Goal: Task Accomplishment & Management: Manage account settings

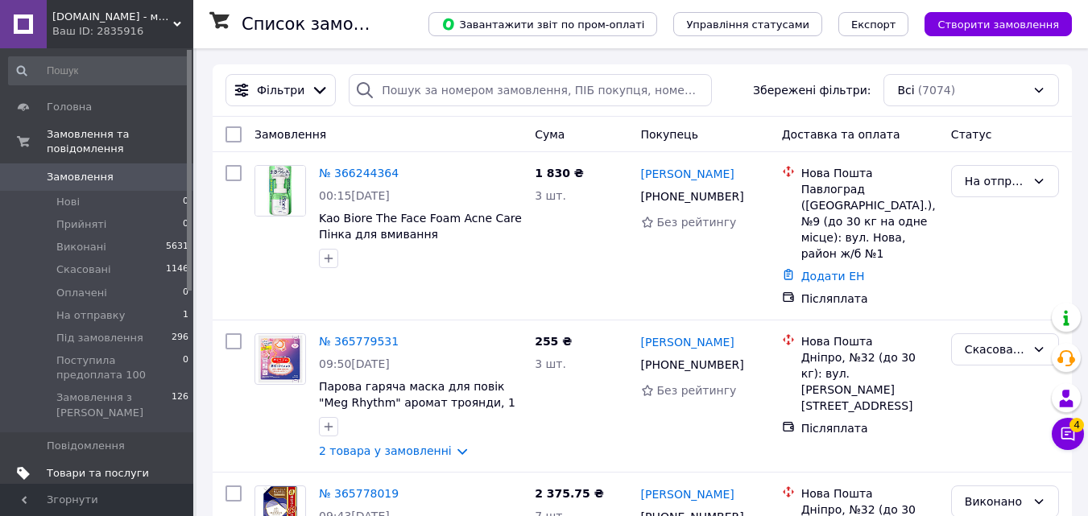
click at [89, 466] on span "Товари та послуги" at bounding box center [98, 473] width 102 height 14
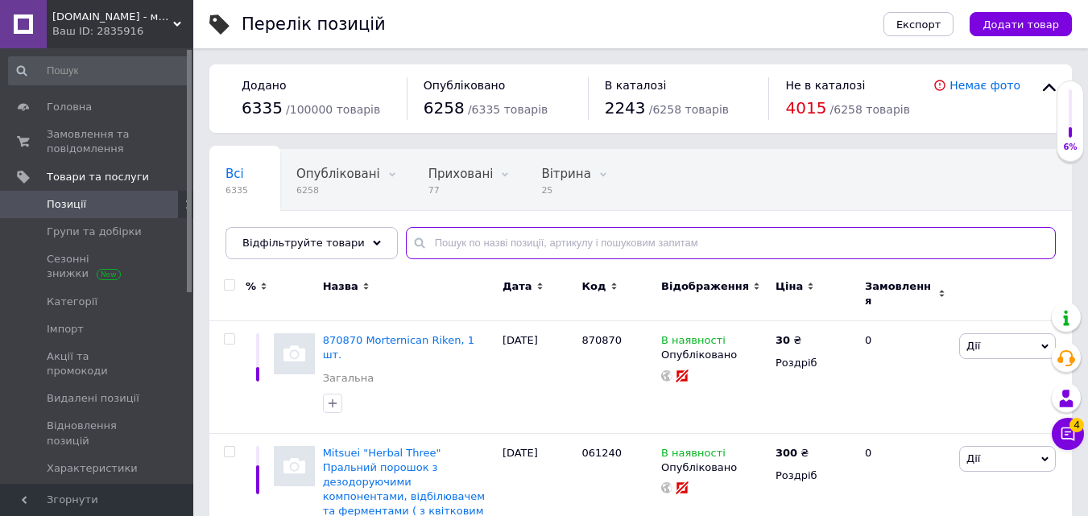
click at [445, 241] on input "text" at bounding box center [731, 243] width 650 height 32
click at [373, 245] on icon at bounding box center [377, 243] width 8 height 8
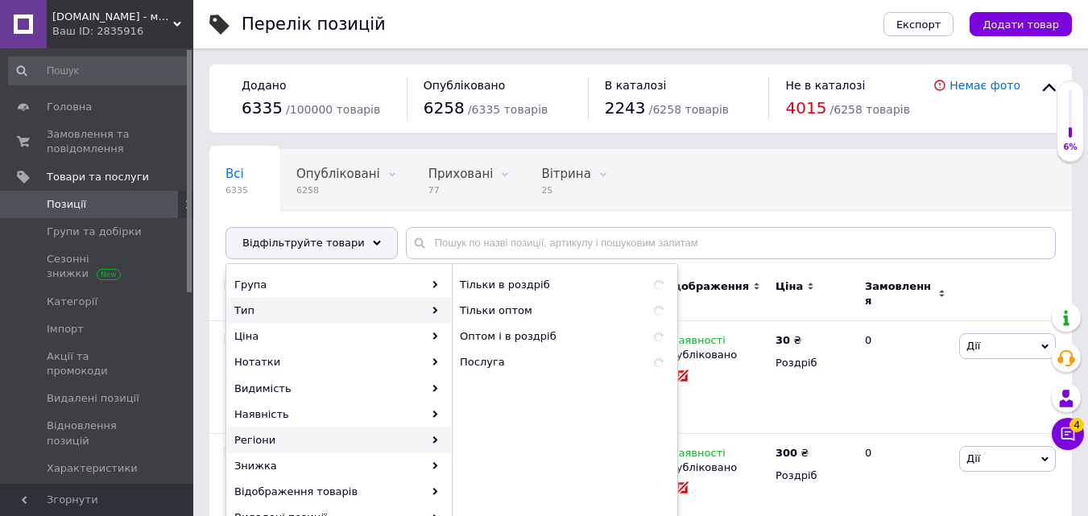
scroll to position [81, 0]
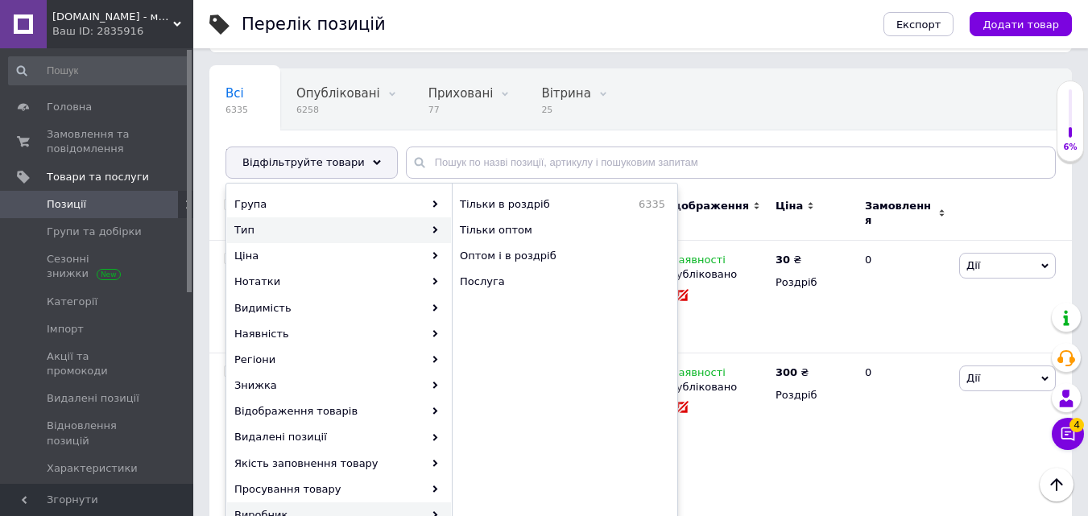
click at [281, 509] on div "Виробник" at bounding box center [339, 516] width 224 height 26
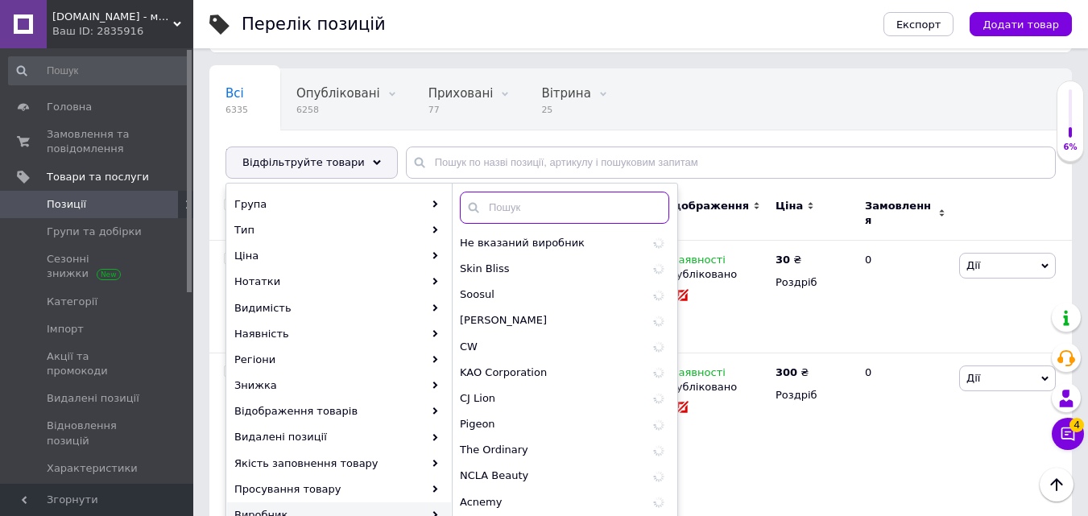
click at [550, 209] on input "text" at bounding box center [564, 208] width 209 height 32
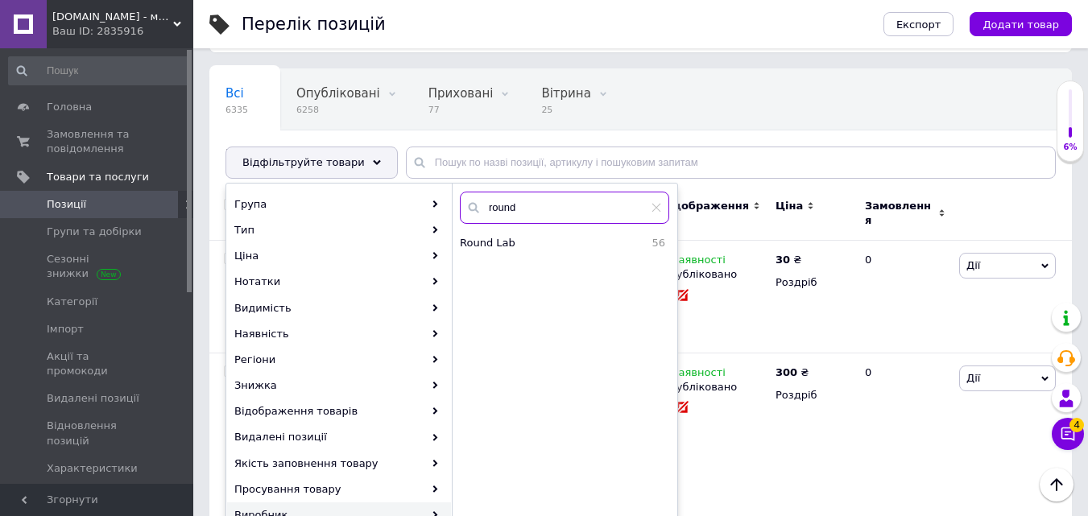
type input "round"
click at [537, 242] on span "Round Lab" at bounding box center [534, 243] width 148 height 14
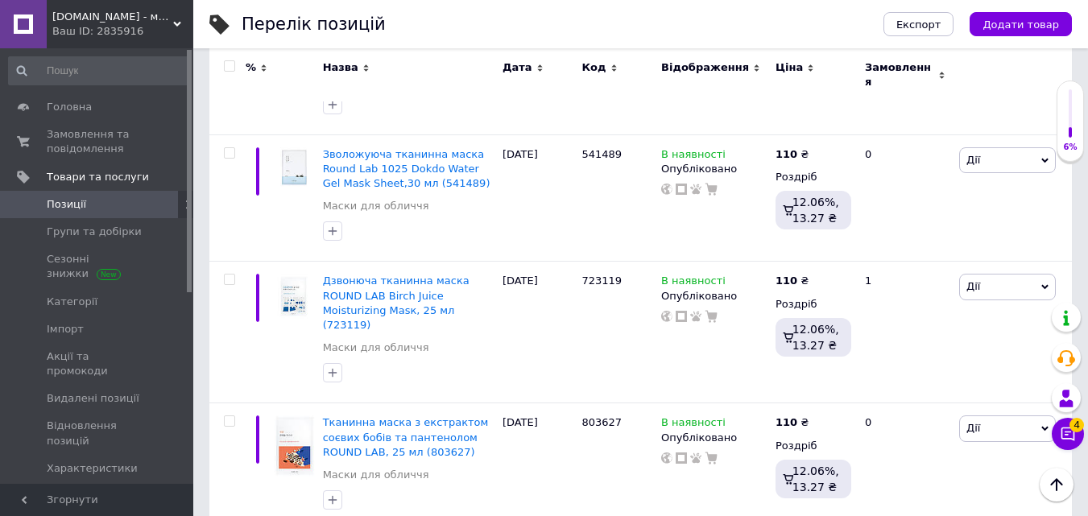
scroll to position [5961, 0]
